Goal: Task Accomplishment & Management: Manage account settings

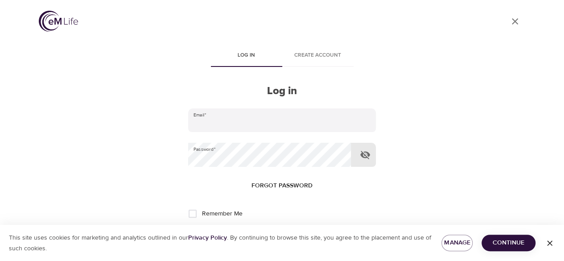
type input "[PERSON_NAME][EMAIL_ADDRESS][PERSON_NAME][DOMAIN_NAME]"
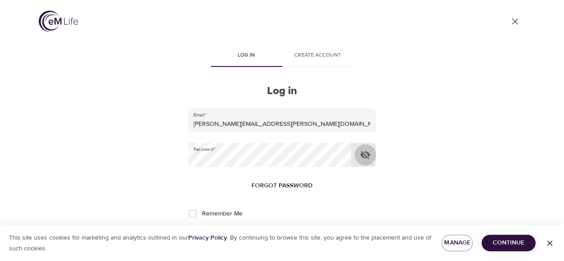
click at [366, 156] on icon "button" at bounding box center [365, 154] width 11 height 11
click at [232, 211] on span "Remember Me" at bounding box center [222, 213] width 41 height 9
click at [202, 211] on input "Remember Me" at bounding box center [192, 213] width 19 height 19
checkbox input "true"
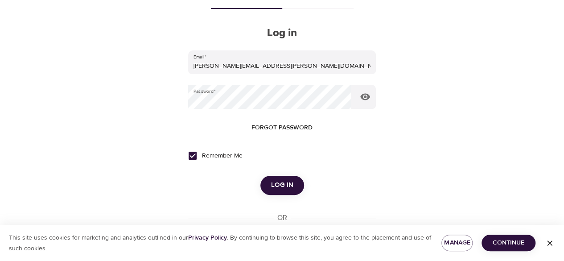
scroll to position [68, 0]
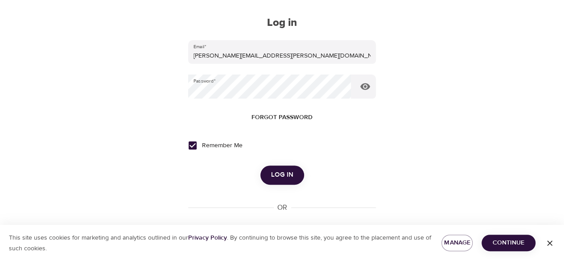
click at [290, 175] on span "Log in" at bounding box center [282, 175] width 22 height 12
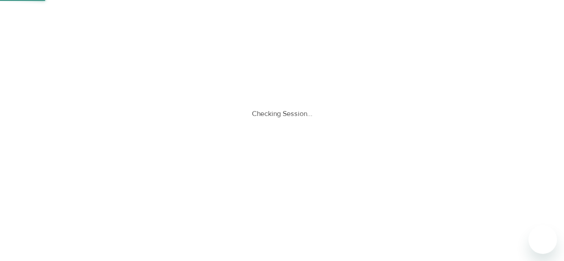
scroll to position [0, 0]
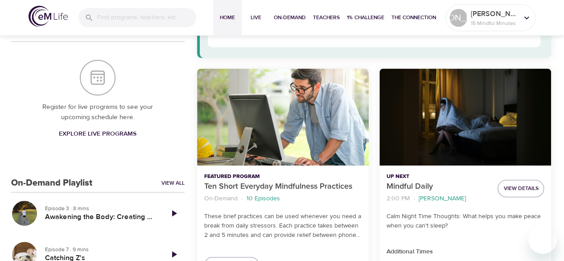
scroll to position [85, 0]
